Goal: Information Seeking & Learning: Learn about a topic

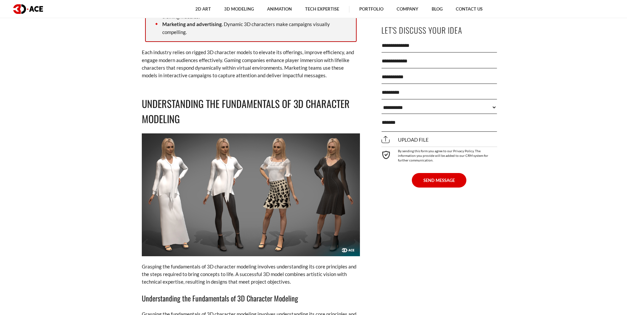
scroll to position [1321, 0]
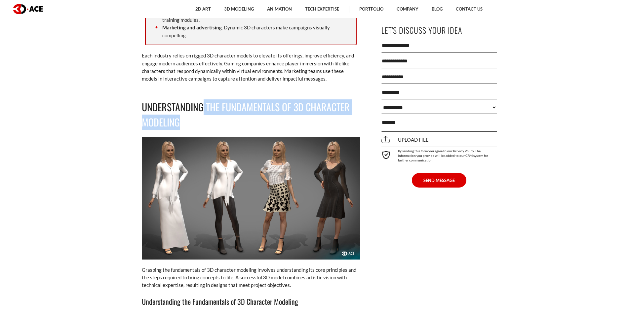
drag, startPoint x: 203, startPoint y: 108, endPoint x: 206, endPoint y: 122, distance: 14.6
click at [206, 122] on h2 "Understanding the Fundamentals of 3D Character Modeling" at bounding box center [251, 114] width 218 height 31
drag, startPoint x: 206, startPoint y: 122, endPoint x: 184, endPoint y: 128, distance: 23.2
click at [184, 128] on h2 "Understanding the Fundamentals of 3D Character Modeling" at bounding box center [251, 114] width 218 height 31
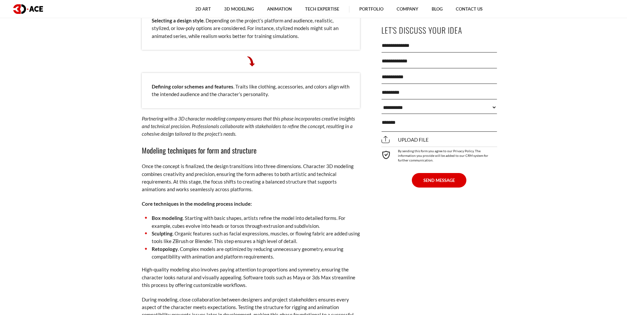
scroll to position [2345, 0]
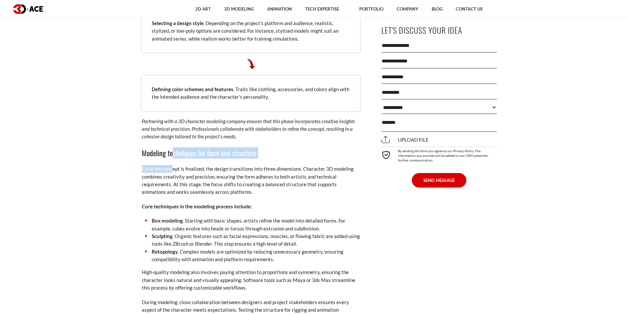
drag, startPoint x: 171, startPoint y: 138, endPoint x: 173, endPoint y: 155, distance: 17.0
drag, startPoint x: 173, startPoint y: 155, endPoint x: 161, endPoint y: 161, distance: 14.2
click at [161, 165] on p "Once the concept is finalized, the design transitions into three dimensions. Ch…" at bounding box center [251, 180] width 218 height 31
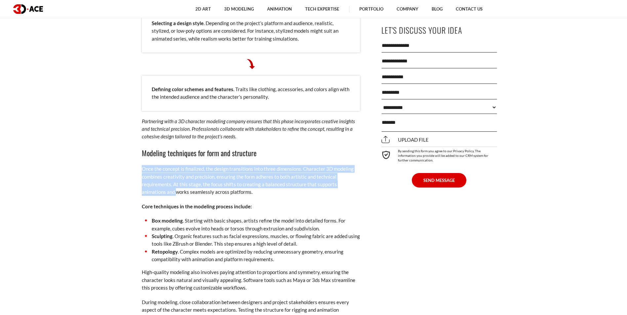
drag, startPoint x: 142, startPoint y: 162, endPoint x: 152, endPoint y: 185, distance: 25.5
click at [152, 185] on p "Once the concept is finalized, the design transitions into three dimensions. Ch…" at bounding box center [251, 180] width 218 height 31
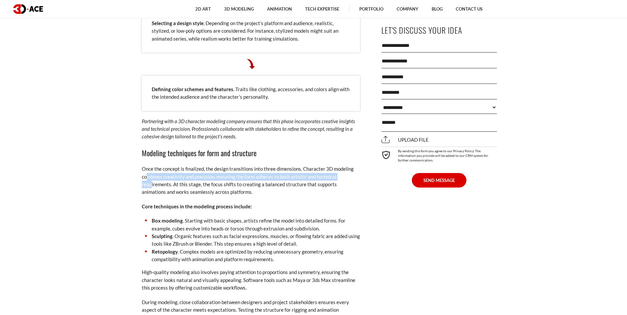
drag, startPoint x: 147, startPoint y: 167, endPoint x: 150, endPoint y: 179, distance: 12.7
click at [150, 179] on p "Once the concept is finalized, the design transitions into three dimensions. Ch…" at bounding box center [251, 180] width 218 height 31
drag, startPoint x: 150, startPoint y: 179, endPoint x: 152, endPoint y: 185, distance: 6.1
click at [152, 185] on p "Once the concept is finalized, the design transitions into three dimensions. Ch…" at bounding box center [251, 180] width 218 height 31
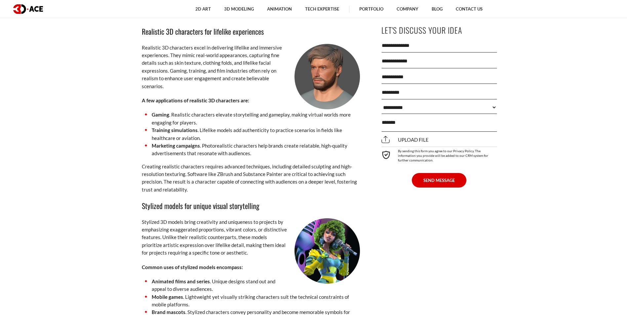
scroll to position [2972, 0]
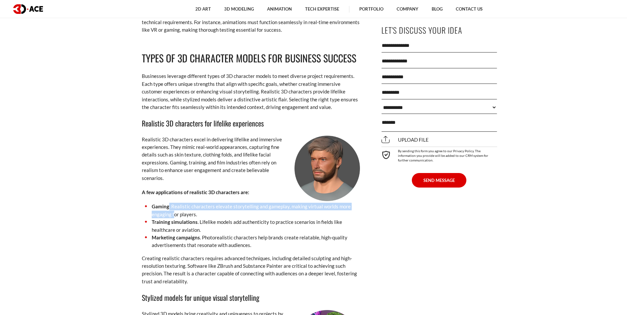
drag, startPoint x: 167, startPoint y: 195, endPoint x: 175, endPoint y: 206, distance: 13.1
click at [175, 206] on li "Gaming . Realistic characters elevate storytelling and gameplay, making virtual…" at bounding box center [251, 211] width 218 height 16
drag, startPoint x: 175, startPoint y: 206, endPoint x: 194, endPoint y: 212, distance: 20.3
click at [194, 219] on strong "Training simulations" at bounding box center [175, 222] width 46 height 6
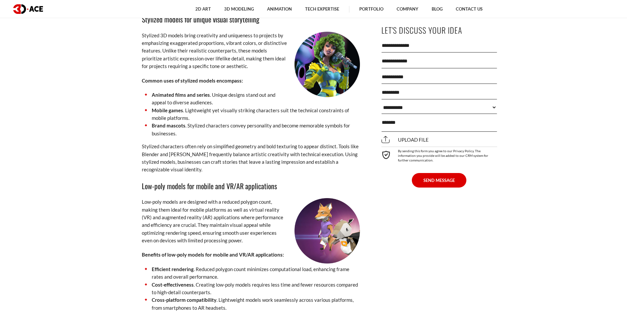
scroll to position [3270, 0]
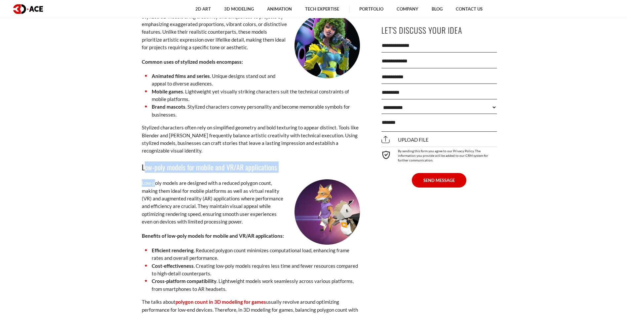
drag, startPoint x: 143, startPoint y: 157, endPoint x: 156, endPoint y: 170, distance: 19.2
drag, startPoint x: 156, startPoint y: 170, endPoint x: 145, endPoint y: 164, distance: 12.7
click at [145, 164] on h3 "Low-poly models for mobile and VR/AR applications" at bounding box center [251, 167] width 218 height 11
drag, startPoint x: 142, startPoint y: 157, endPoint x: 142, endPoint y: 163, distance: 6.6
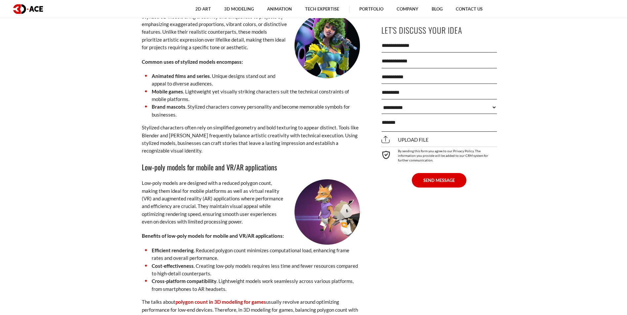
click at [142, 163] on h3 "Low-poly models for mobile and VR/AR applications" at bounding box center [251, 167] width 218 height 11
drag, startPoint x: 139, startPoint y: 158, endPoint x: 141, endPoint y: 168, distance: 10.8
drag, startPoint x: 145, startPoint y: 157, endPoint x: 145, endPoint y: 172, distance: 14.9
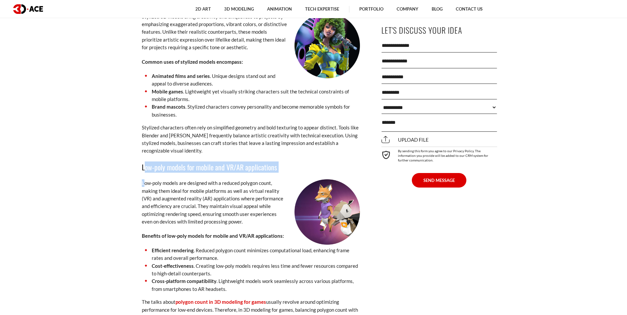
drag, startPoint x: 145, startPoint y: 172, endPoint x: 137, endPoint y: 166, distance: 10.0
drag, startPoint x: 138, startPoint y: 160, endPoint x: 140, endPoint y: 174, distance: 14.4
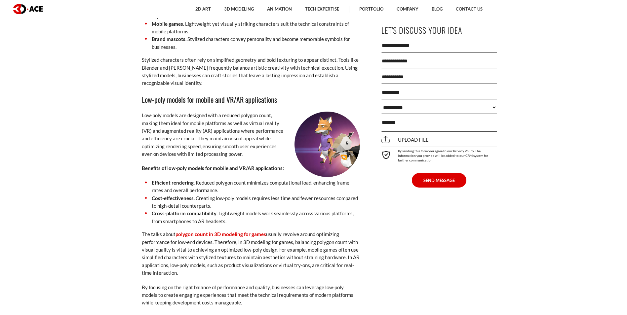
scroll to position [3303, 0]
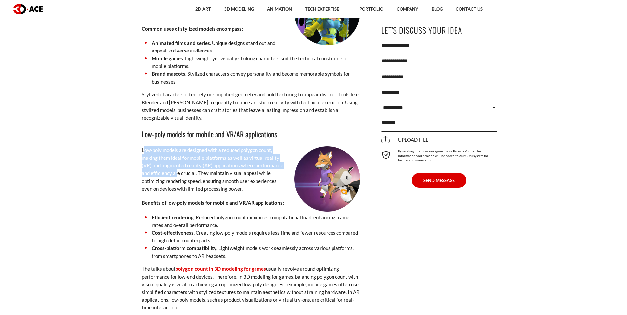
drag, startPoint x: 143, startPoint y: 144, endPoint x: 176, endPoint y: 166, distance: 39.8
click at [176, 166] on p "Low-poly models are designed with a reduced polygon count, making them ideal fo…" at bounding box center [251, 169] width 218 height 46
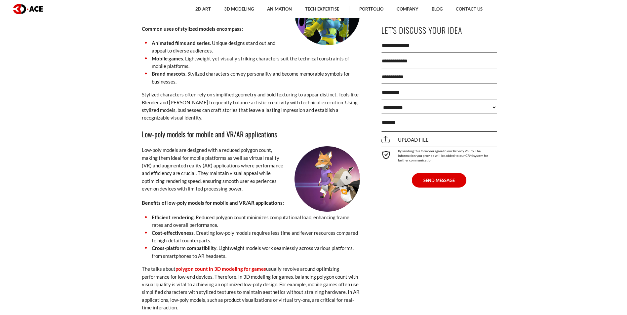
drag, startPoint x: 176, startPoint y: 166, endPoint x: 183, endPoint y: 176, distance: 12.0
click at [183, 176] on p "Low-poly models are designed with a reduced polygon count, making them ideal fo…" at bounding box center [251, 169] width 218 height 46
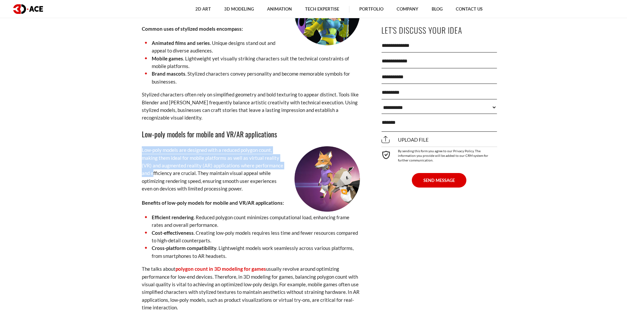
drag, startPoint x: 142, startPoint y: 142, endPoint x: 153, endPoint y: 169, distance: 29.1
click at [153, 169] on p "Low-poly models are designed with a reduced polygon count, making them ideal fo…" at bounding box center [251, 169] width 218 height 46
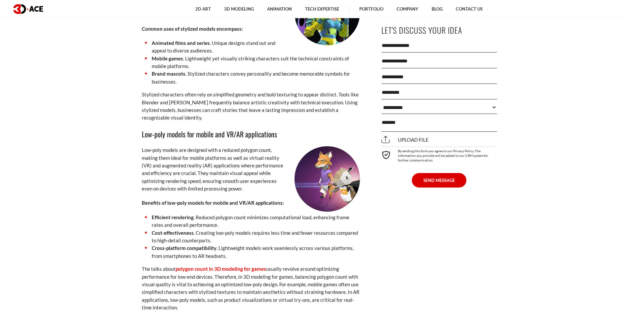
drag, startPoint x: 153, startPoint y: 169, endPoint x: 155, endPoint y: 179, distance: 10.0
click at [155, 179] on p "Low-poly models are designed with a reduced polygon count, making them ideal fo…" at bounding box center [251, 169] width 218 height 46
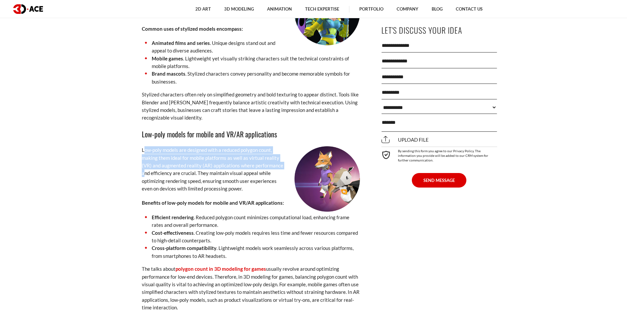
drag, startPoint x: 144, startPoint y: 145, endPoint x: 144, endPoint y: 164, distance: 19.8
click at [144, 164] on p "Low-poly models are designed with a reduced polygon count, making them ideal fo…" at bounding box center [251, 169] width 218 height 46
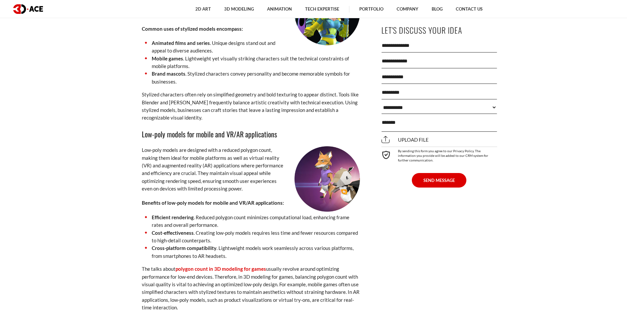
drag, startPoint x: 144, startPoint y: 164, endPoint x: 143, endPoint y: 175, distance: 11.0
click at [143, 175] on p "Low-poly models are designed with a reduced polygon count, making them ideal fo…" at bounding box center [251, 169] width 218 height 46
drag, startPoint x: 141, startPoint y: 156, endPoint x: 164, endPoint y: 168, distance: 25.9
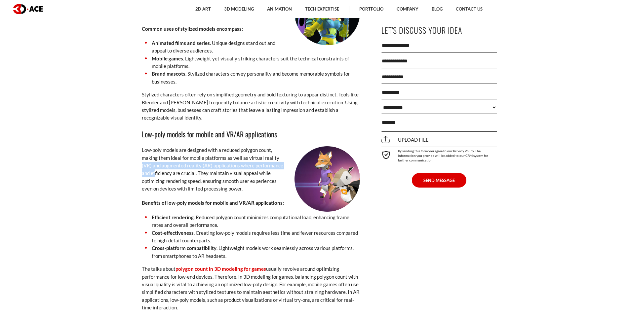
drag, startPoint x: 164, startPoint y: 168, endPoint x: 188, endPoint y: 166, distance: 24.2
click at [188, 166] on p "Low-poly models are designed with a reduced polygon count, making them ideal fo…" at bounding box center [251, 169] width 218 height 46
drag, startPoint x: 188, startPoint y: 166, endPoint x: 186, endPoint y: 171, distance: 5.2
click at [186, 171] on p "Low-poly models are designed with a reduced polygon count, making them ideal fo…" at bounding box center [251, 169] width 218 height 46
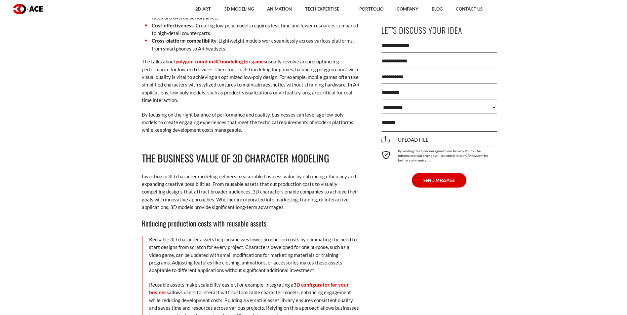
scroll to position [3534, 0]
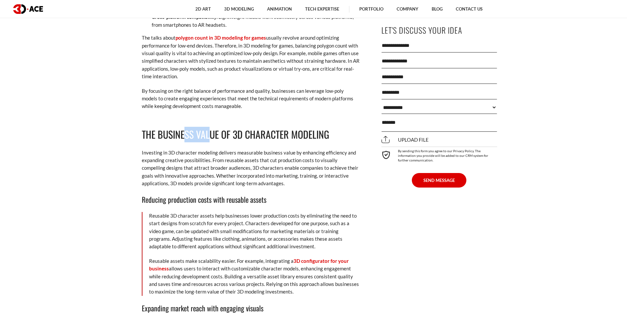
drag, startPoint x: 211, startPoint y: 131, endPoint x: 184, endPoint y: 131, distance: 26.8
click at [184, 131] on h2 "The Business Value of 3D Character Modeling" at bounding box center [251, 135] width 218 height 16
drag, startPoint x: 184, startPoint y: 131, endPoint x: 160, endPoint y: 146, distance: 28.9
click at [160, 149] on p "Investing in 3D character modeling delivers measurable business value by enhanc…" at bounding box center [251, 168] width 218 height 39
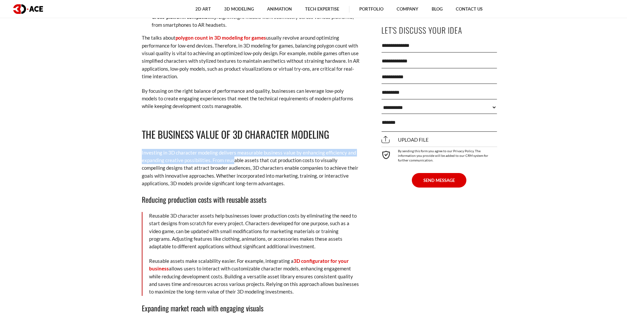
drag, startPoint x: 137, startPoint y: 142, endPoint x: 234, endPoint y: 150, distance: 96.7
drag, startPoint x: 234, startPoint y: 150, endPoint x: 230, endPoint y: 157, distance: 7.9
click at [230, 157] on p "Investing in 3D character modeling delivers measurable business value by enhanc…" at bounding box center [251, 168] width 218 height 39
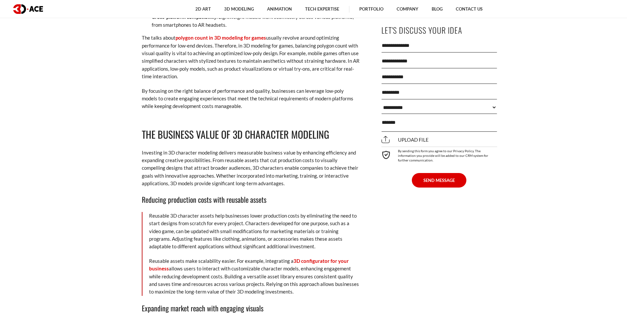
click at [158, 160] on p "Investing in 3D character modeling delivers measurable business value by enhanc…" at bounding box center [251, 168] width 218 height 39
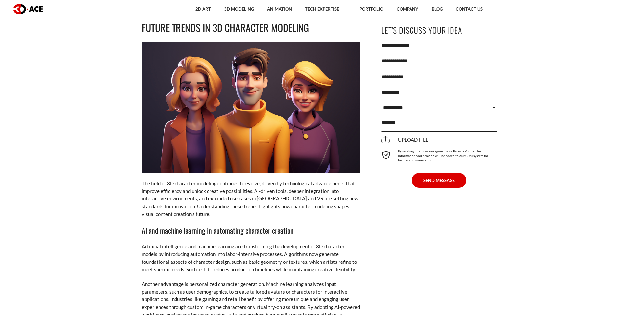
scroll to position [4525, 0]
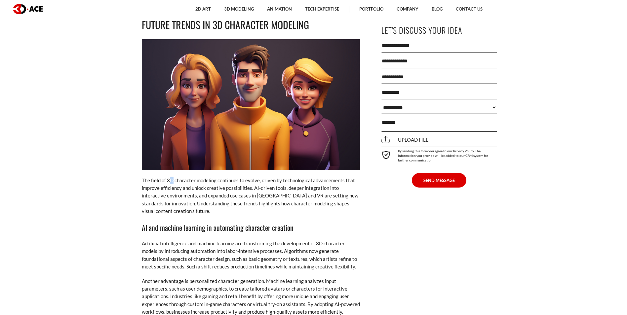
drag, startPoint x: 172, startPoint y: 164, endPoint x: 171, endPoint y: 168, distance: 4.5
click at [171, 177] on p "The field of 3D character modeling continues to evolve, driven by technological…" at bounding box center [251, 196] width 218 height 39
drag, startPoint x: 171, startPoint y: 168, endPoint x: 158, endPoint y: 173, distance: 13.7
click at [158, 177] on p "The field of 3D character modeling continues to evolve, driven by technological…" at bounding box center [251, 196] width 218 height 39
drag, startPoint x: 156, startPoint y: 172, endPoint x: 172, endPoint y: 184, distance: 20.1
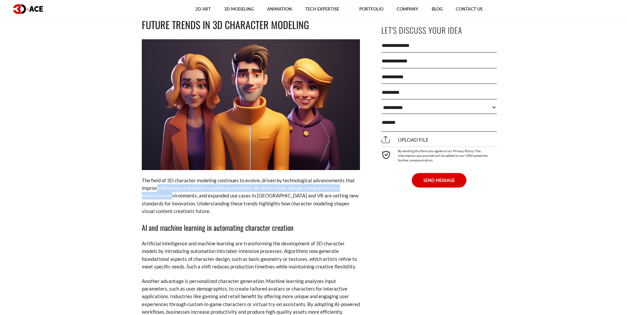
click at [172, 184] on p "The field of 3D character modeling continues to evolve, driven by technological…" at bounding box center [251, 196] width 218 height 39
click at [172, 185] on p "The field of 3D character modeling continues to evolve, driven by technological…" at bounding box center [251, 196] width 218 height 39
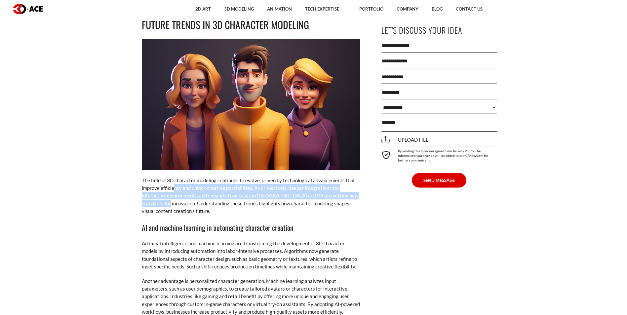
drag, startPoint x: 173, startPoint y: 172, endPoint x: 172, endPoint y: 186, distance: 13.6
click at [172, 186] on p "The field of 3D character modeling continues to evolve, driven by technological…" at bounding box center [251, 196] width 218 height 39
drag, startPoint x: 172, startPoint y: 186, endPoint x: 139, endPoint y: 179, distance: 33.5
drag, startPoint x: 141, startPoint y: 181, endPoint x: 156, endPoint y: 186, distance: 16.3
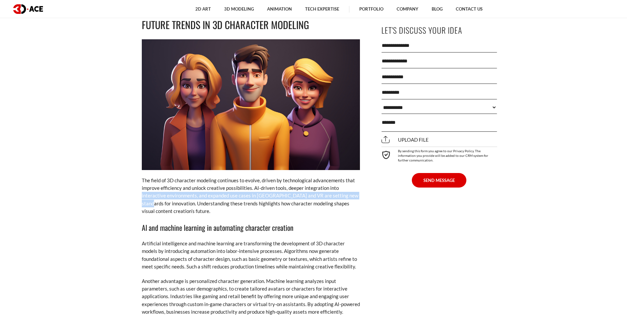
drag, startPoint x: 156, startPoint y: 186, endPoint x: 161, endPoint y: 189, distance: 6.0
click at [161, 189] on p "The field of 3D character modeling continues to evolve, driven by technological…" at bounding box center [251, 196] width 218 height 39
drag, startPoint x: 157, startPoint y: 178, endPoint x: 159, endPoint y: 188, distance: 9.7
click at [159, 188] on p "The field of 3D character modeling continues to evolve, driven by technological…" at bounding box center [251, 196] width 218 height 39
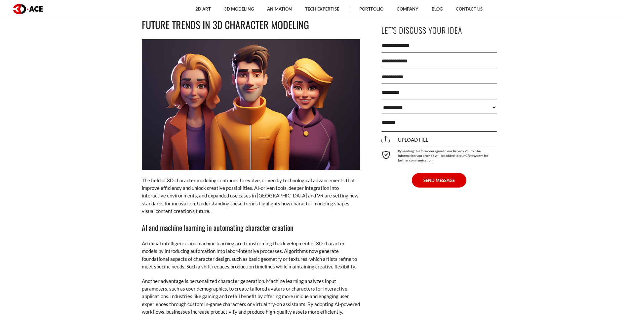
drag, startPoint x: 159, startPoint y: 188, endPoint x: 144, endPoint y: 178, distance: 17.9
click at [144, 178] on p "The field of 3D character modeling continues to evolve, driven by technological…" at bounding box center [251, 196] width 218 height 39
drag, startPoint x: 166, startPoint y: 187, endPoint x: 193, endPoint y: 198, distance: 28.0
click at [193, 198] on p "The field of 3D character modeling continues to evolve, driven by technological…" at bounding box center [251, 196] width 218 height 39
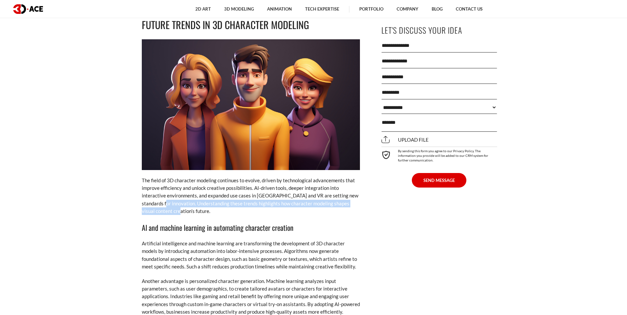
click at [190, 193] on p "The field of 3D character modeling continues to evolve, driven by technological…" at bounding box center [251, 196] width 218 height 39
drag, startPoint x: 190, startPoint y: 197, endPoint x: 164, endPoint y: 186, distance: 28.5
click at [164, 186] on p "The field of 3D character modeling continues to evolve, driven by technological…" at bounding box center [251, 196] width 218 height 39
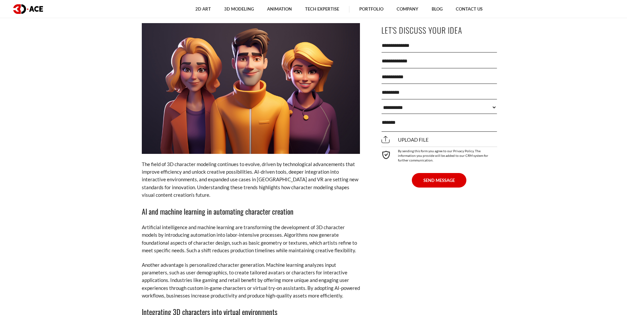
scroll to position [4591, 0]
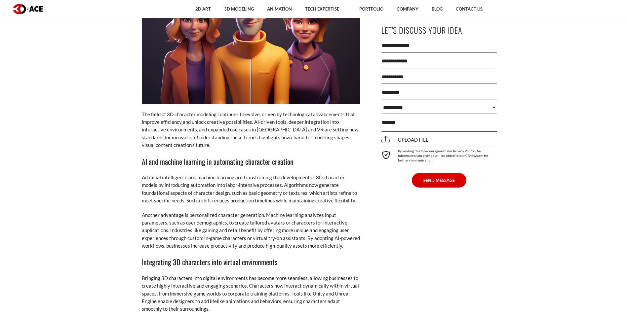
click at [163, 156] on h3 "AI and machine learning in automating character creation" at bounding box center [251, 161] width 218 height 11
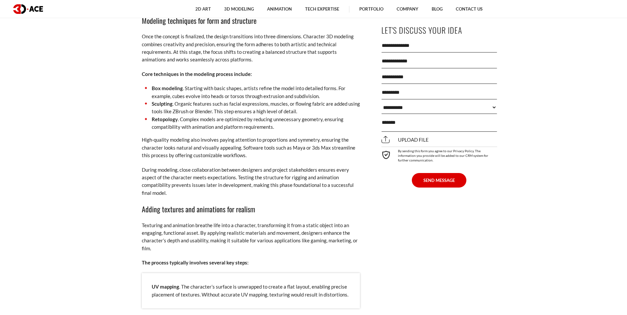
scroll to position [2477, 0]
